Goal: Navigation & Orientation: Find specific page/section

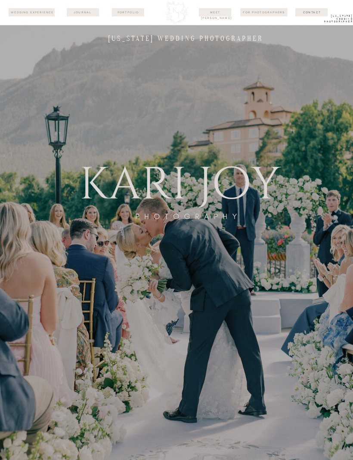
click at [126, 15] on div at bounding box center [128, 12] width 32 height 8
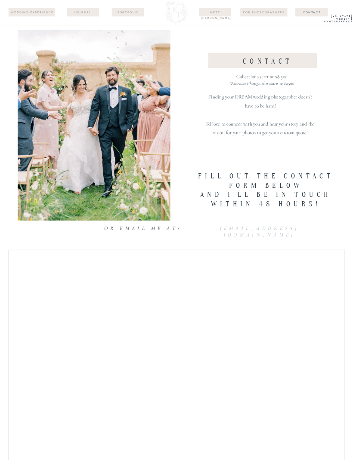
click at [126, 14] on nav "Portfolio" at bounding box center [128, 12] width 28 height 5
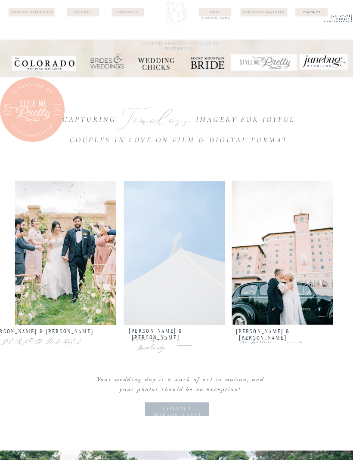
click at [307, 284] on div at bounding box center [281, 253] width 101 height 144
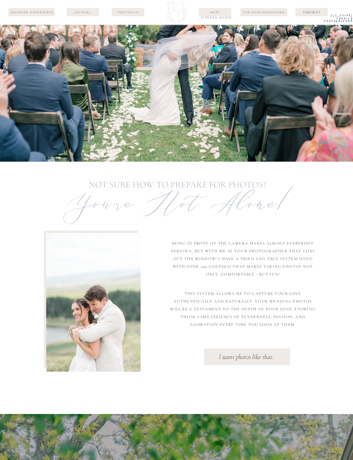
scroll to position [2076, 0]
